Goal: Task Accomplishment & Management: Manage account settings

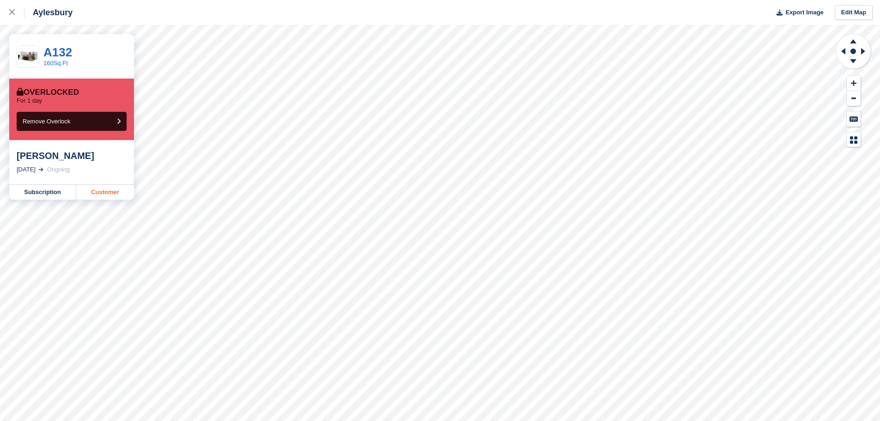
click at [93, 189] on link "Customer" at bounding box center [105, 192] width 58 height 15
click at [86, 194] on link "Customer" at bounding box center [105, 192] width 58 height 15
click at [113, 189] on link "Customer" at bounding box center [105, 192] width 58 height 15
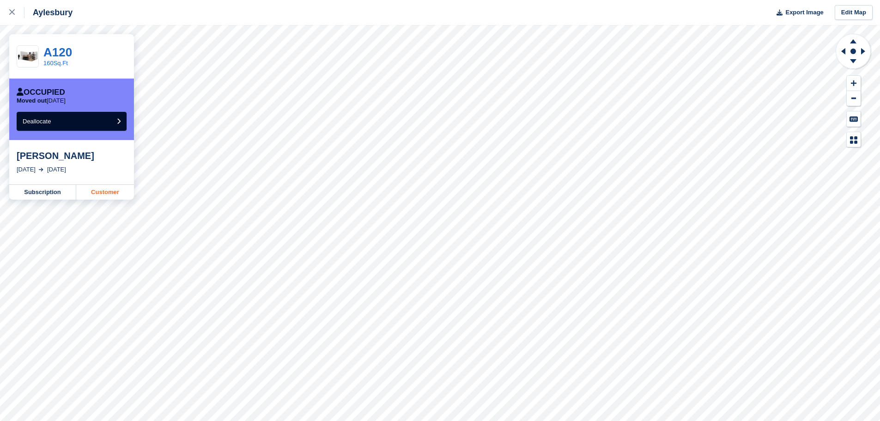
click at [118, 191] on link "Customer" at bounding box center [105, 192] width 58 height 15
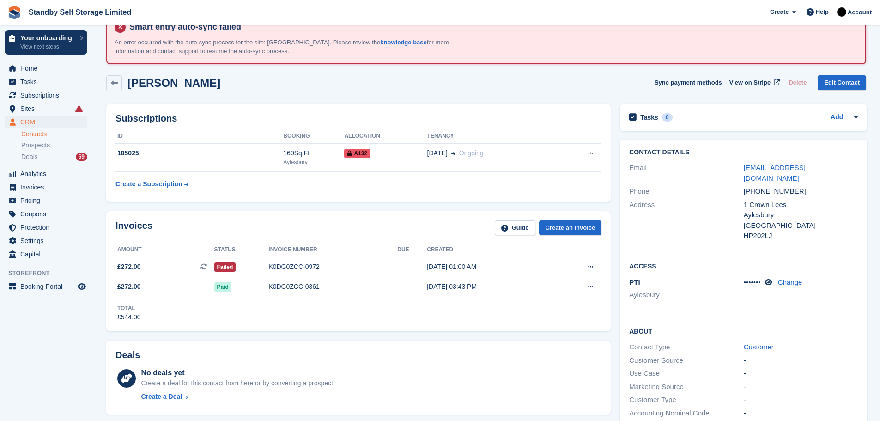
scroll to position [12, 0]
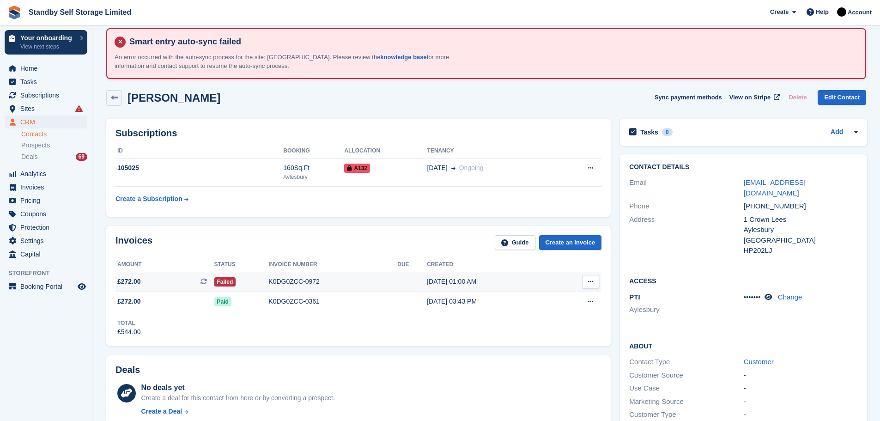
click at [295, 279] on div "K0DG0ZCC-0972" at bounding box center [332, 282] width 129 height 10
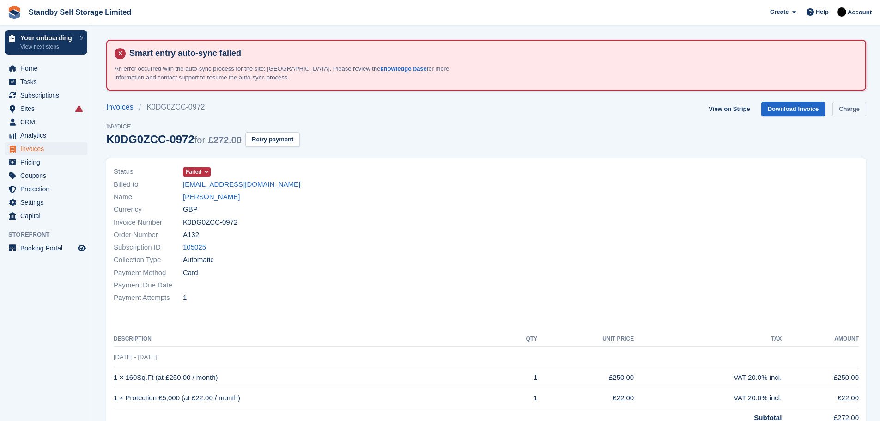
click at [840, 108] on link "Charge" at bounding box center [849, 109] width 34 height 15
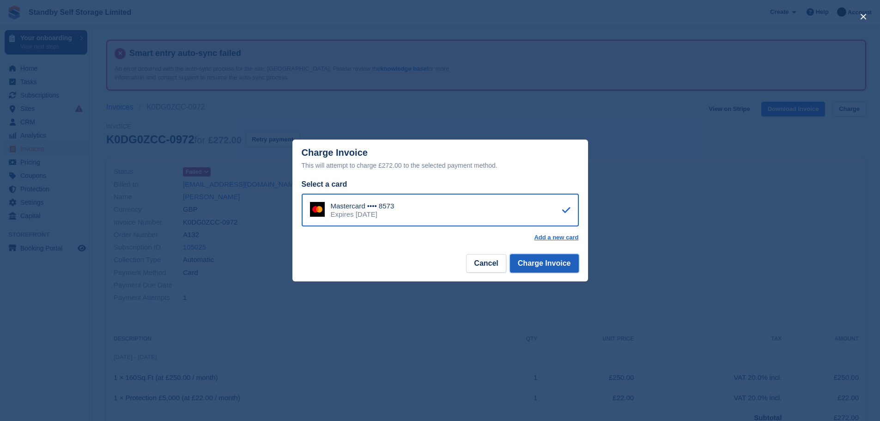
click at [538, 265] on button "Charge Invoice" at bounding box center [544, 263] width 69 height 18
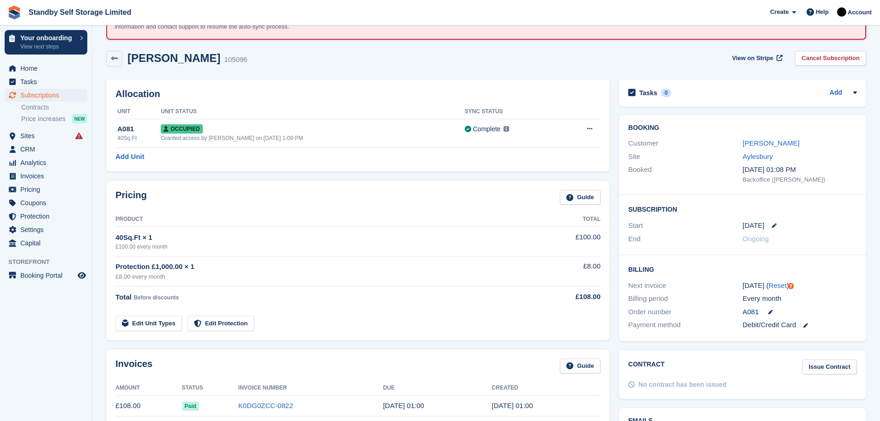
scroll to position [52, 0]
click at [874, 110] on section "Smart entry auto-sync failed An error occurred with the auto-sync process for t…" at bounding box center [486, 386] width 788 height 876
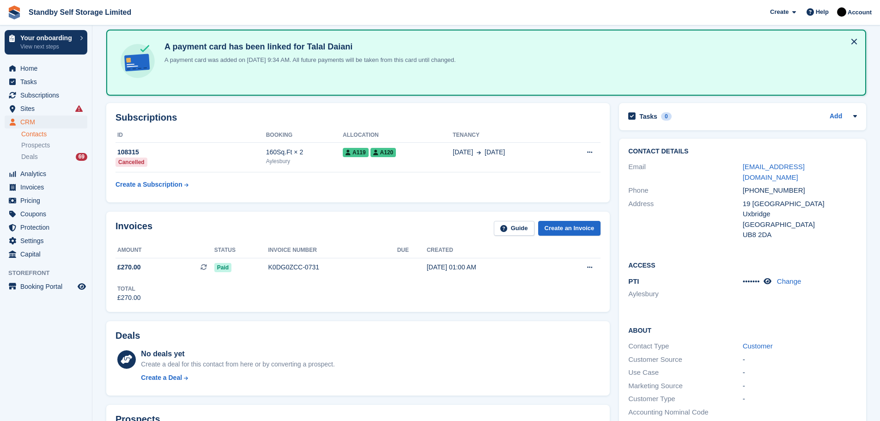
scroll to position [127, 0]
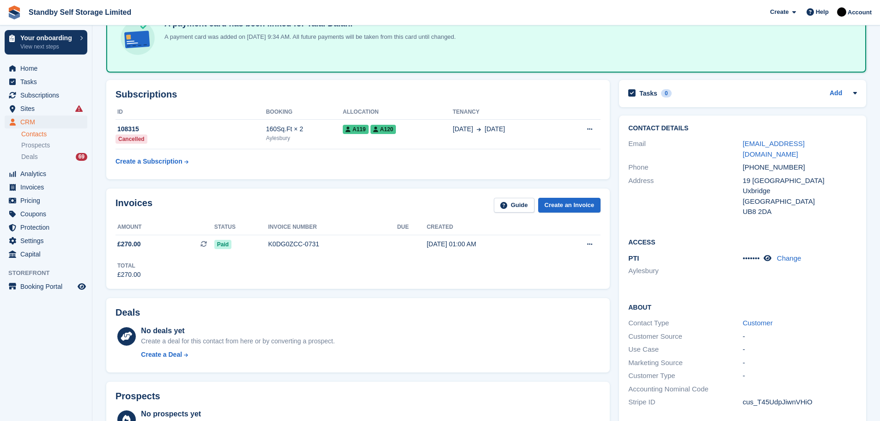
click at [868, 120] on div "Contact Details Email damasfood@yahoo.com Phone +447400581057 Address 19 Cochra…" at bounding box center [742, 310] width 256 height 398
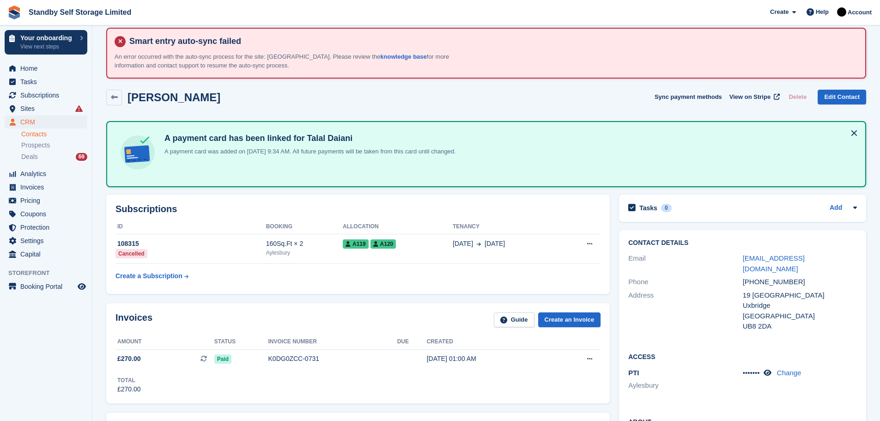
scroll to position [0, 0]
